Goal: Task Accomplishment & Management: Use online tool/utility

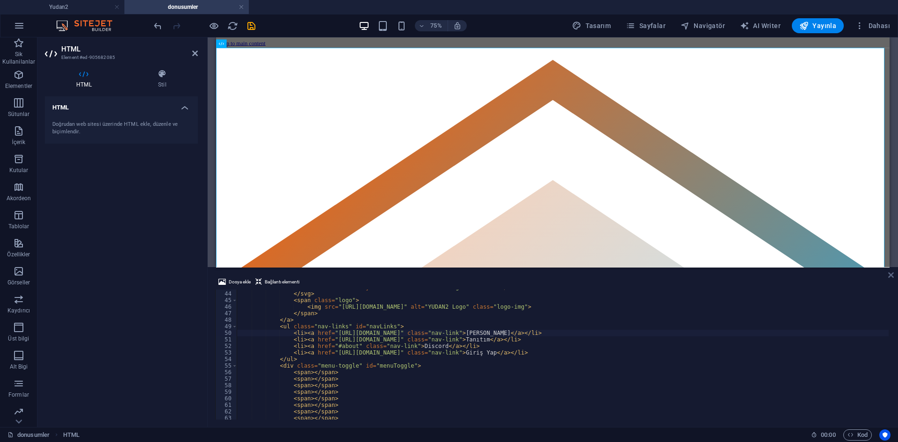
click at [888, 271] on icon at bounding box center [891, 274] width 6 height 7
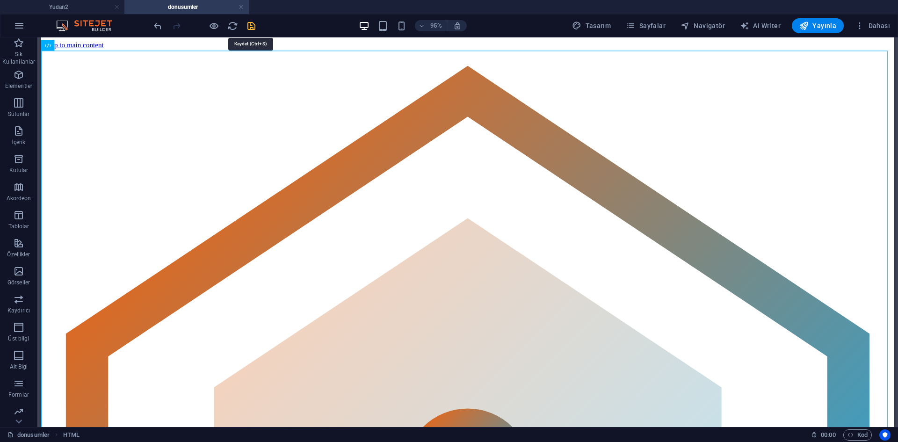
click at [250, 29] on icon "save" at bounding box center [251, 26] width 11 height 11
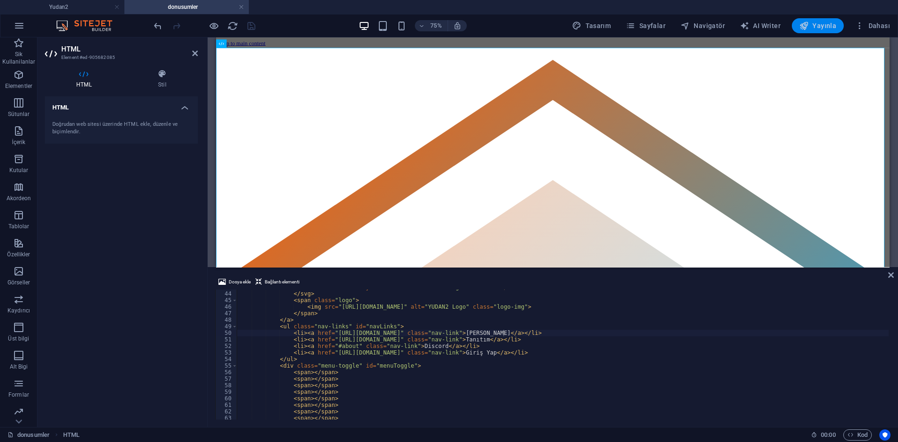
click at [822, 29] on span "Yayınla" at bounding box center [817, 25] width 37 height 9
